Goal: Task Accomplishment & Management: Use online tool/utility

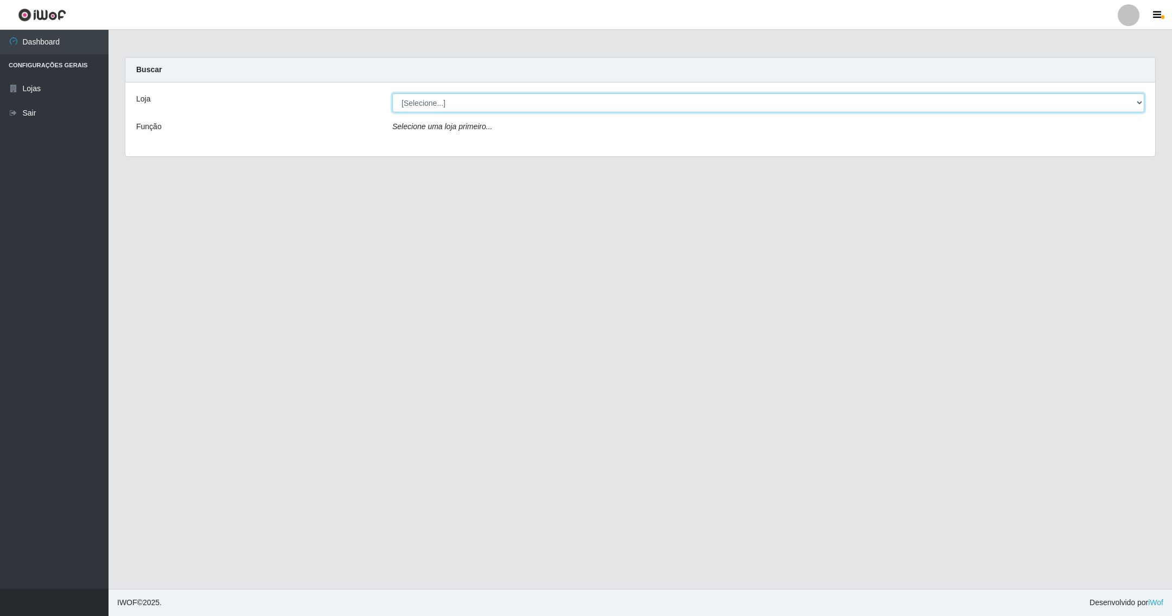
click at [1132, 98] on select "[Selecione...] SuperShow - Asa Norte" at bounding box center [768, 102] width 752 height 19
select select "71"
click at [392, 93] on select "[Selecione...] SuperShow - Asa Norte" at bounding box center [768, 102] width 752 height 19
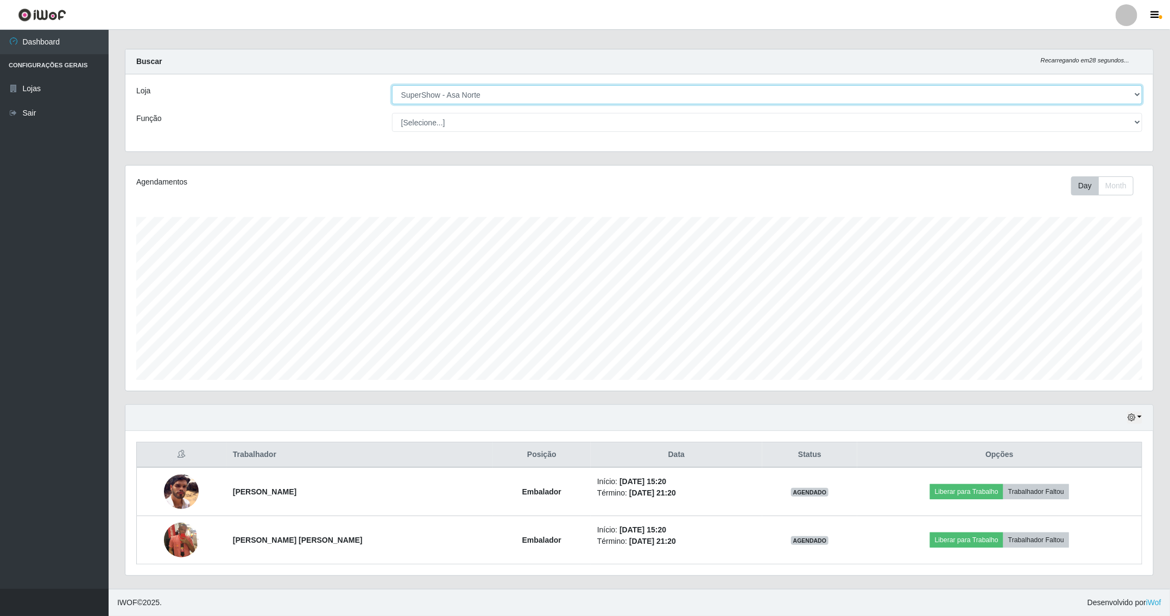
scroll to position [11, 0]
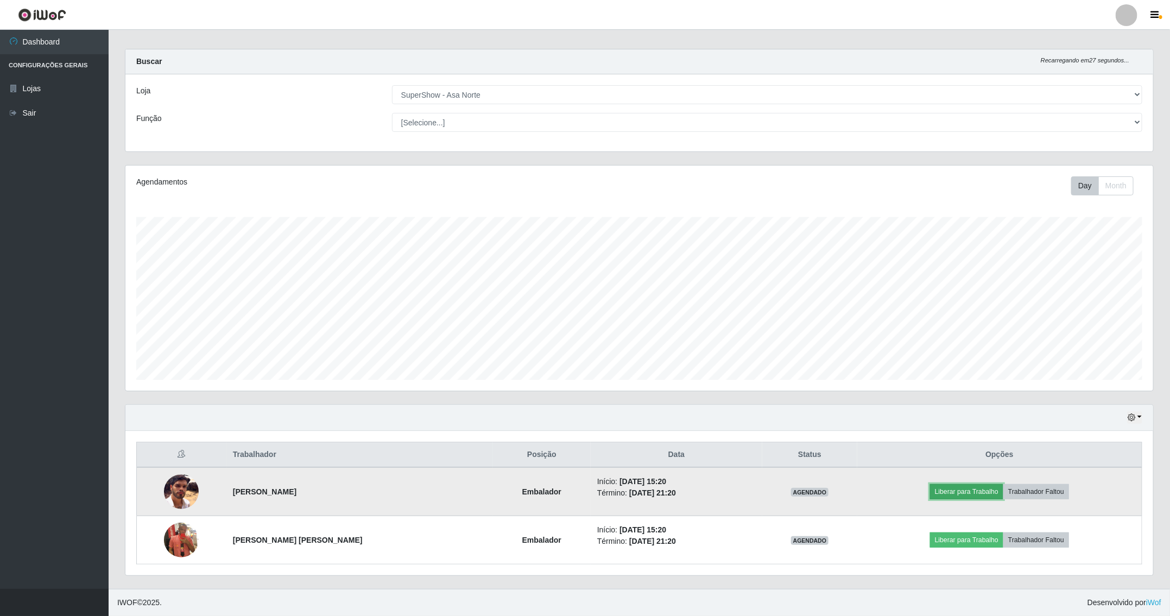
click at [958, 487] on button "Liberar para Trabalho" at bounding box center [966, 491] width 73 height 15
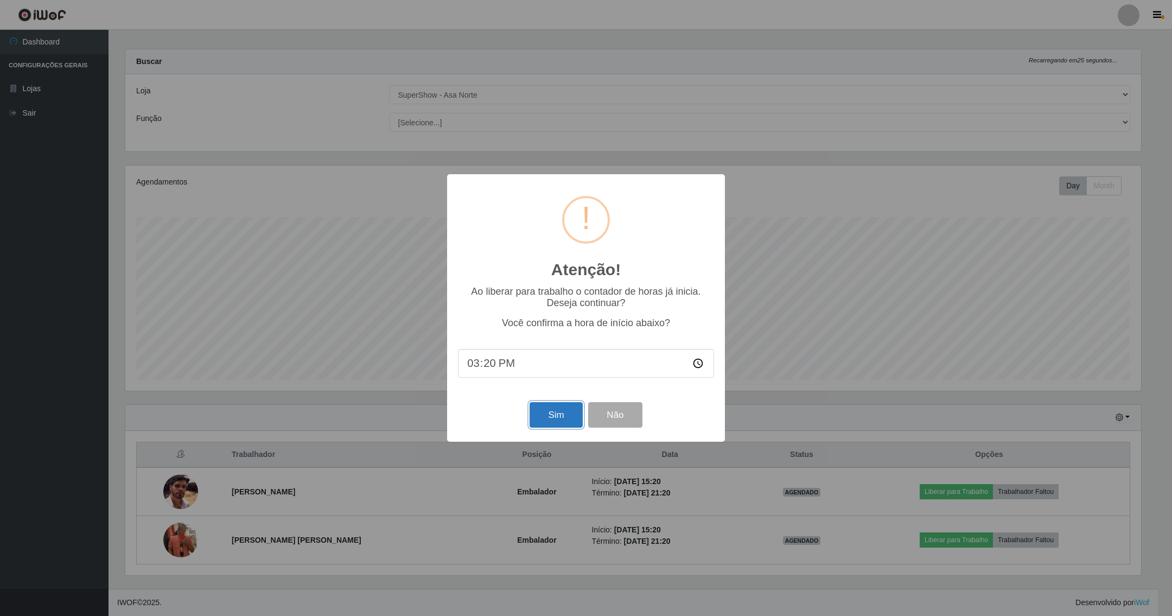
click at [557, 412] on button "Sim" at bounding box center [556, 415] width 53 height 26
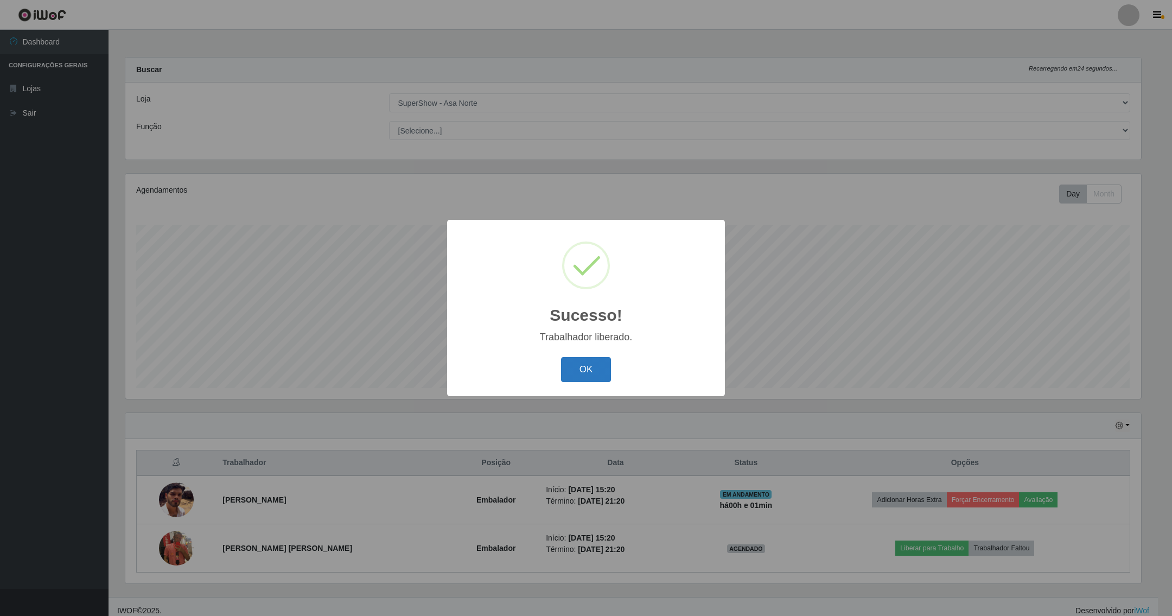
click at [586, 364] on button "OK" at bounding box center [586, 370] width 50 height 26
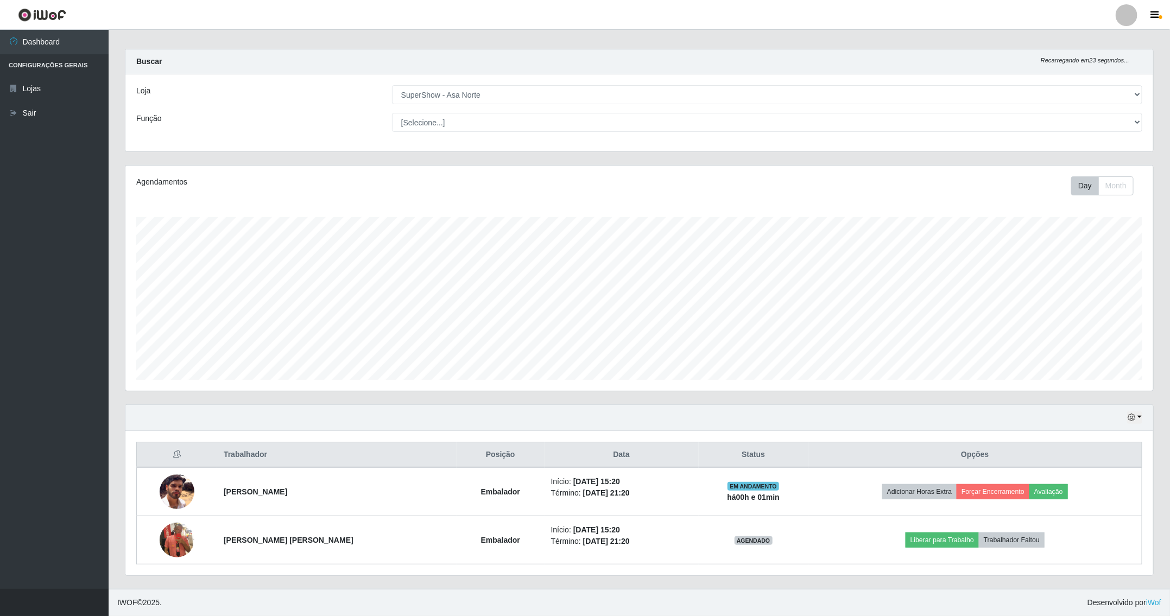
scroll to position [11, 0]
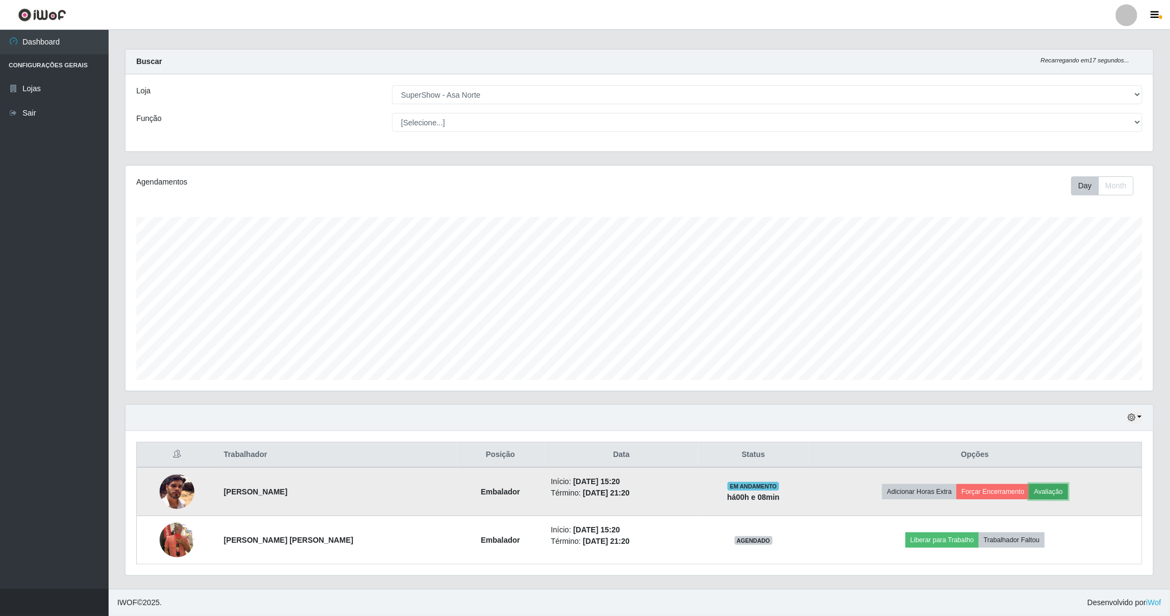
click at [1042, 492] on button "Avaliação" at bounding box center [1048, 491] width 39 height 15
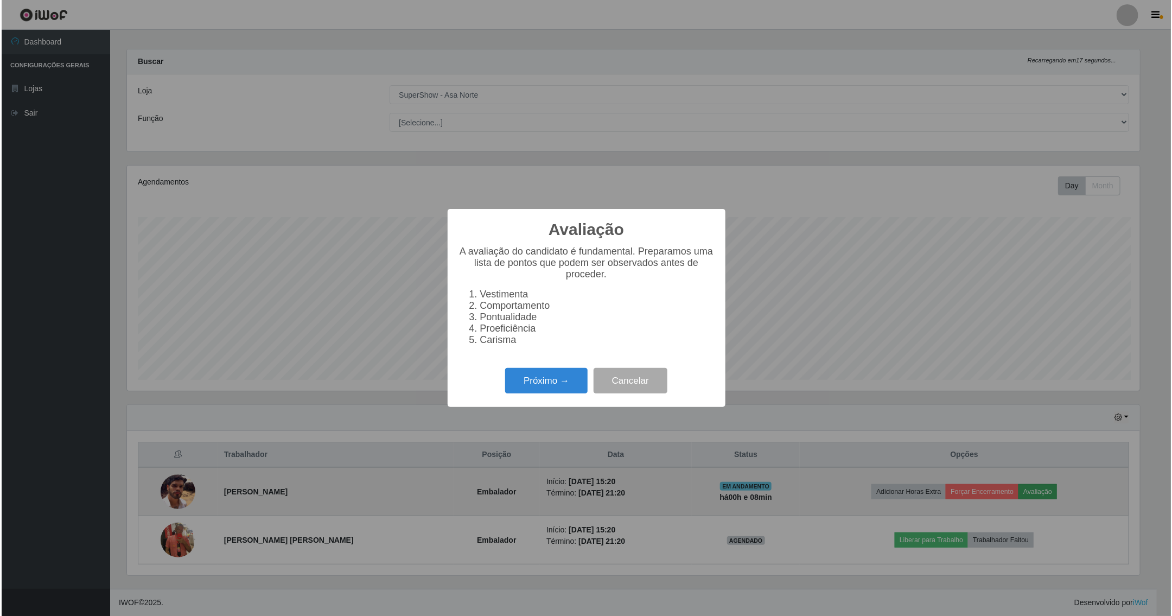
scroll to position [226, 1016]
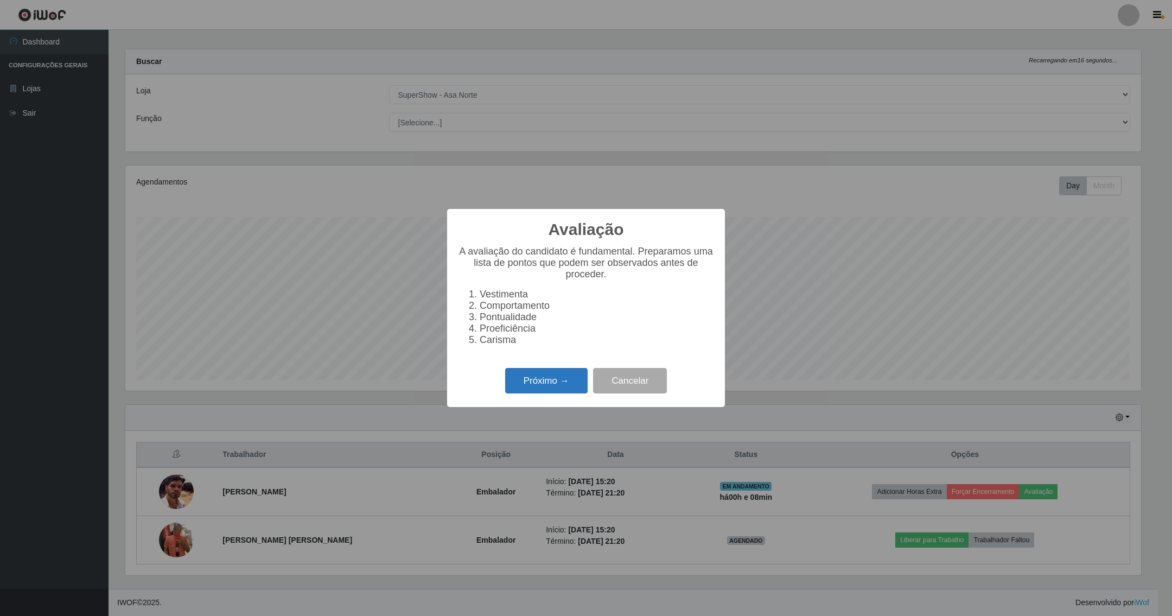
click at [552, 384] on button "Próximo →" at bounding box center [546, 381] width 83 height 26
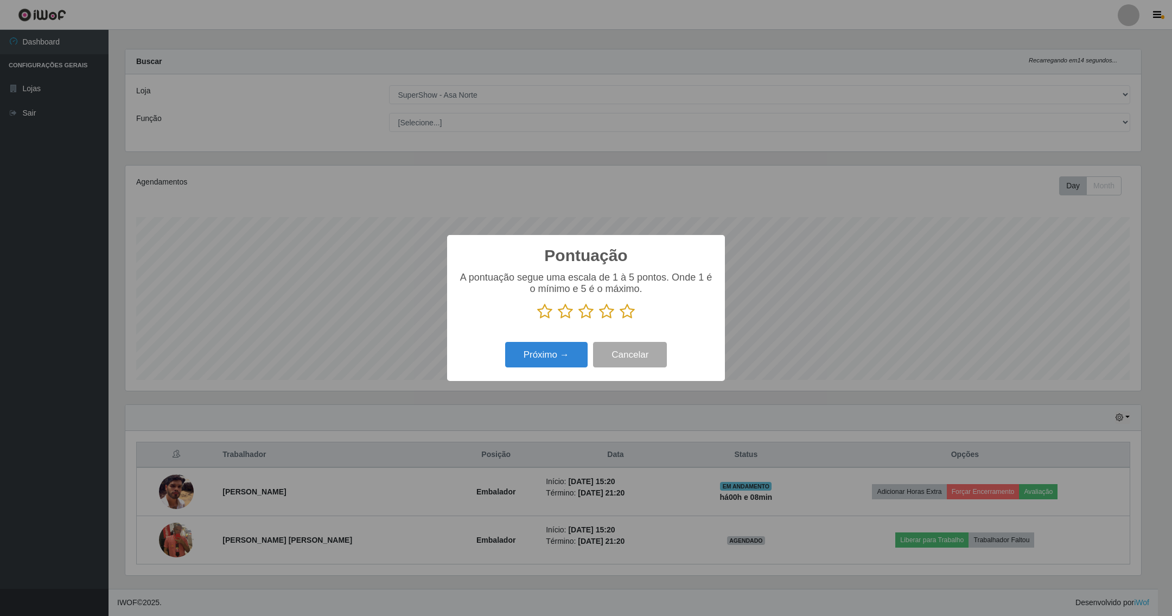
click at [629, 310] on icon at bounding box center [627, 311] width 15 height 16
click at [620, 320] on input "radio" at bounding box center [620, 320] width 0 height 0
click at [546, 354] on button "Próximo →" at bounding box center [546, 355] width 83 height 26
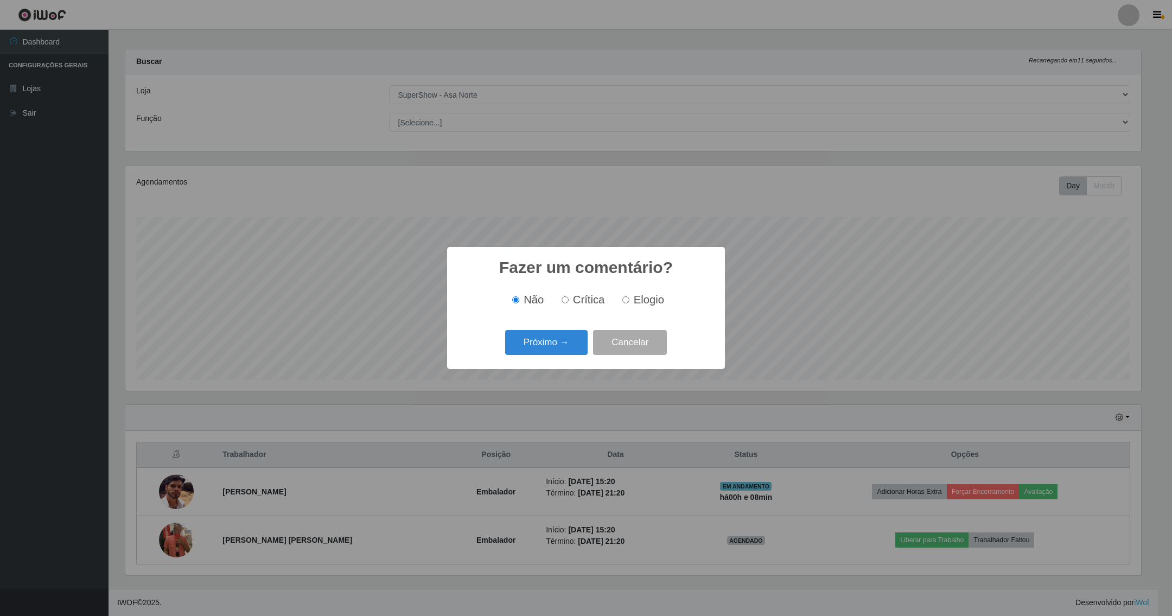
click at [626, 302] on input "Elogio" at bounding box center [626, 299] width 7 height 7
radio input "true"
click at [563, 345] on button "Próximo →" at bounding box center [546, 343] width 83 height 26
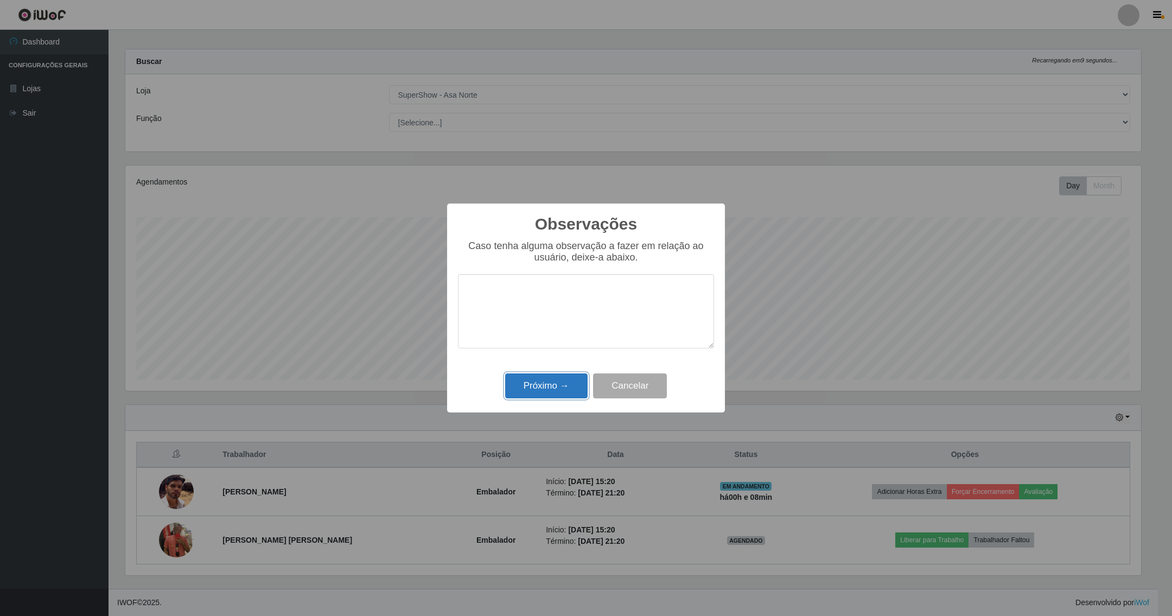
click at [557, 381] on button "Próximo →" at bounding box center [546, 386] width 83 height 26
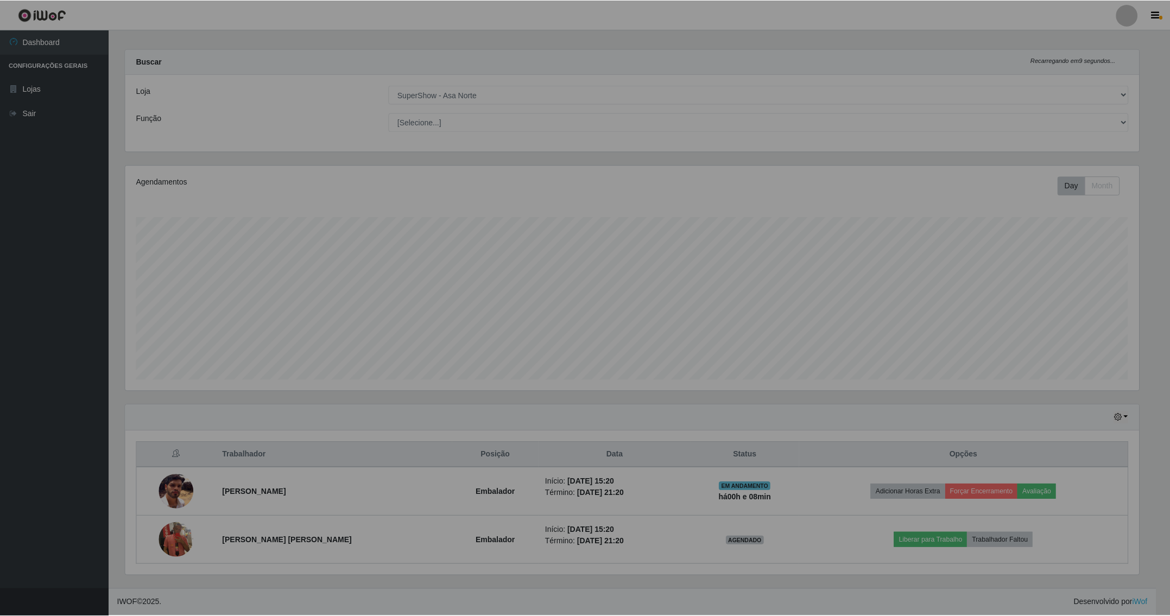
scroll to position [226, 1026]
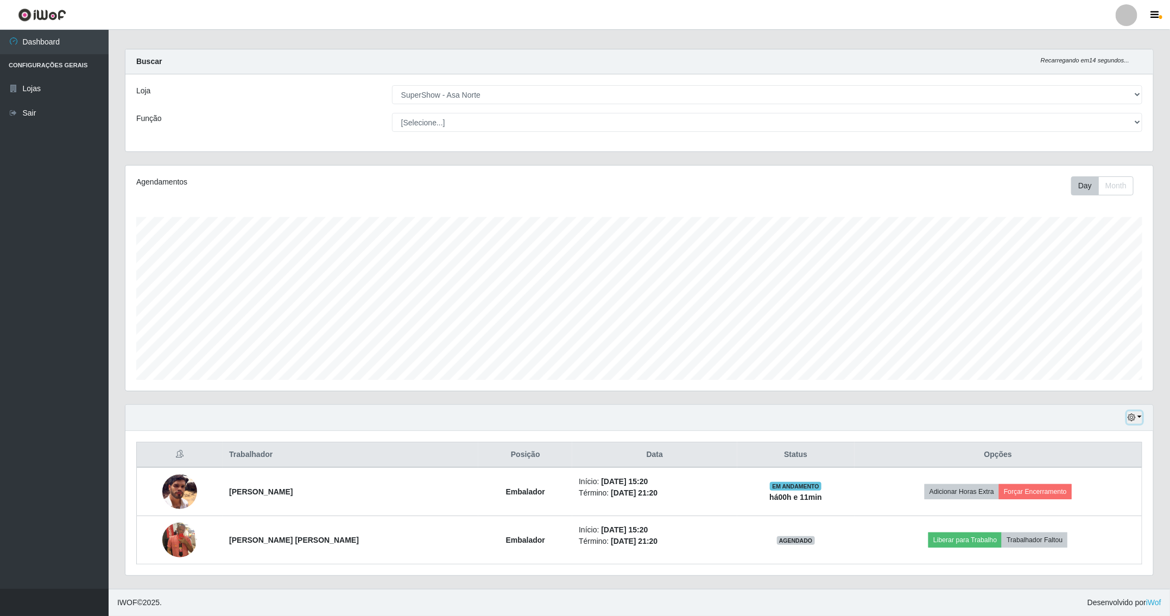
click at [1137, 414] on button "button" at bounding box center [1134, 417] width 15 height 12
click at [1118, 450] on button "1 dia" at bounding box center [1098, 460] width 86 height 23
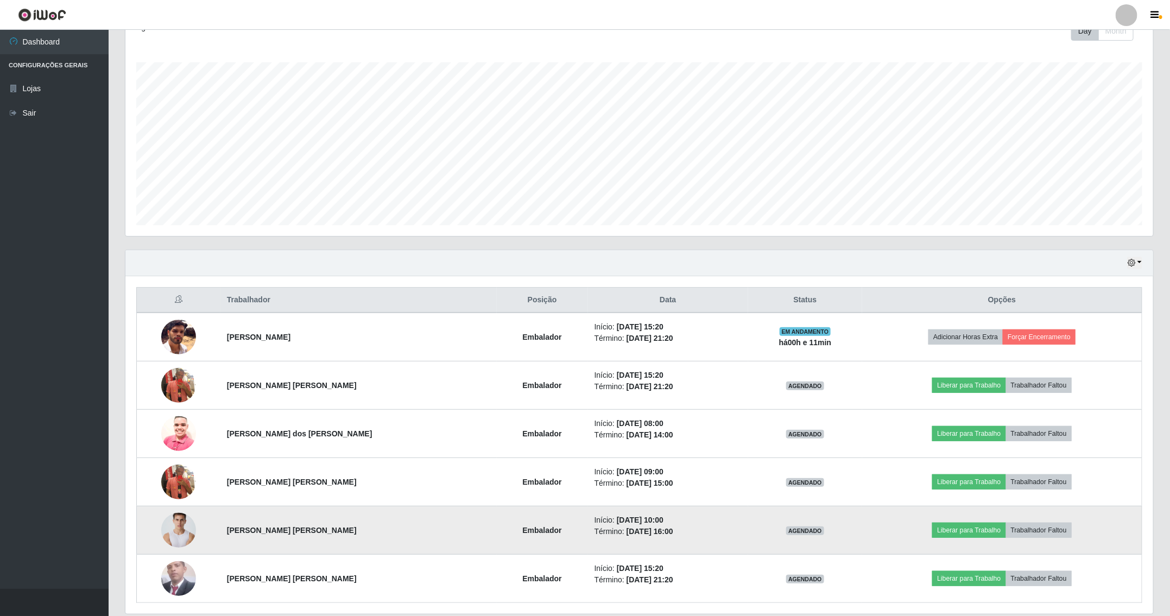
scroll to position [206, 0]
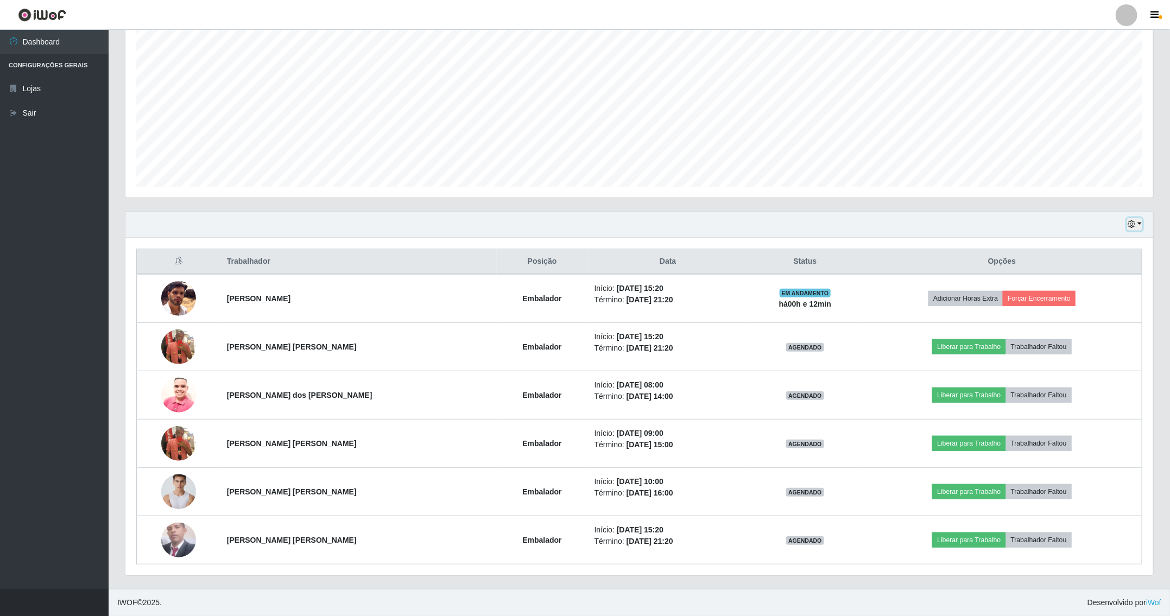
click at [1135, 221] on icon "button" at bounding box center [1131, 224] width 8 height 8
click at [1113, 284] on button "3 dias" at bounding box center [1098, 289] width 86 height 23
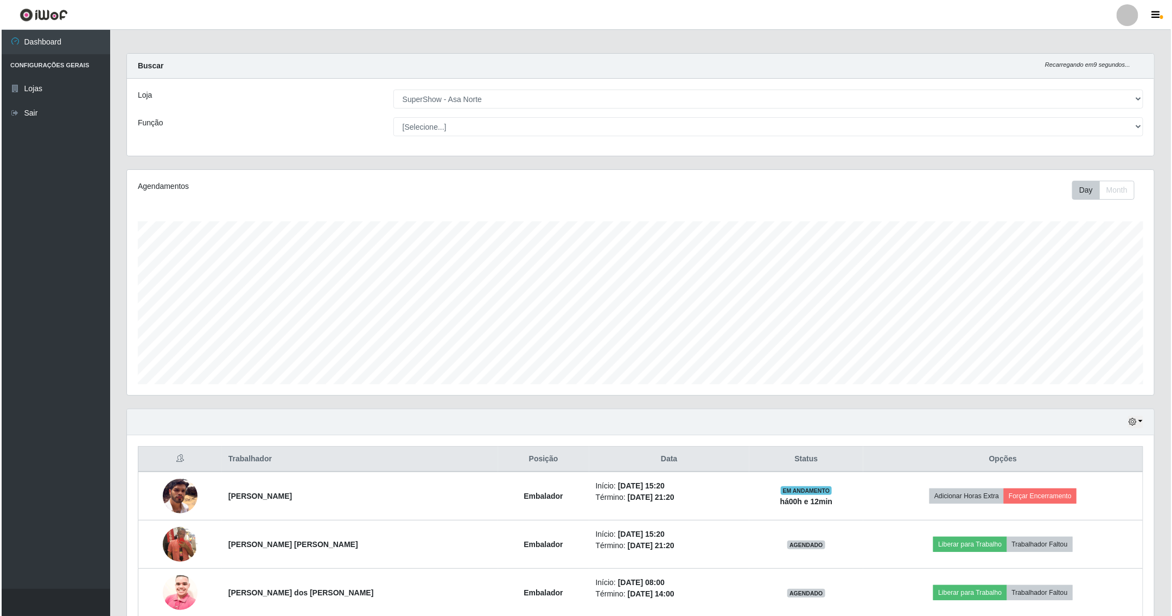
scroll to position [0, 0]
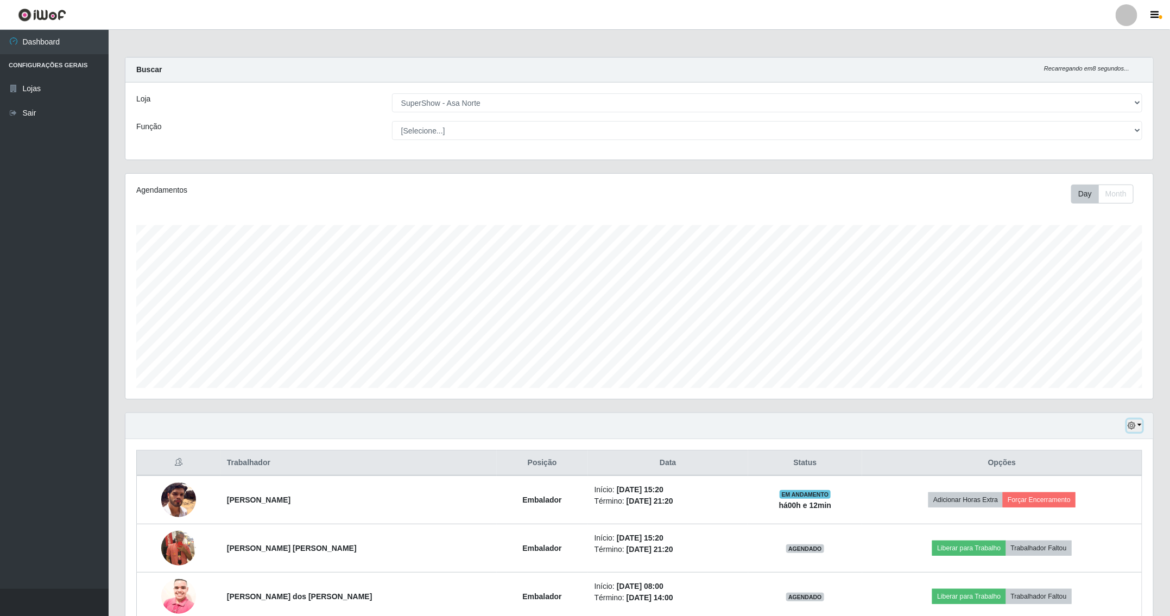
click at [1132, 421] on button "button" at bounding box center [1134, 426] width 15 height 12
click at [1095, 443] on button "Hoje" at bounding box center [1098, 445] width 86 height 23
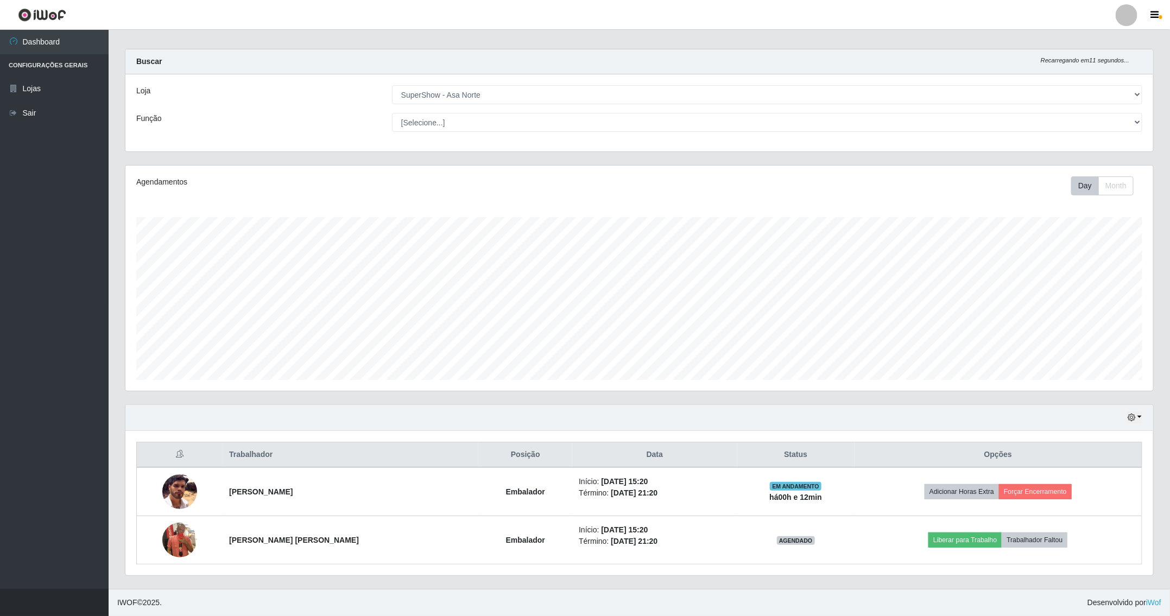
scroll to position [11, 0]
